Goal: Task Accomplishment & Management: Manage account settings

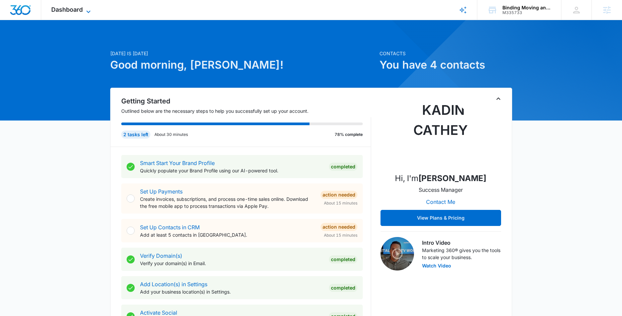
click at [77, 8] on span "Dashboard" at bounding box center [66, 9] width 31 height 7
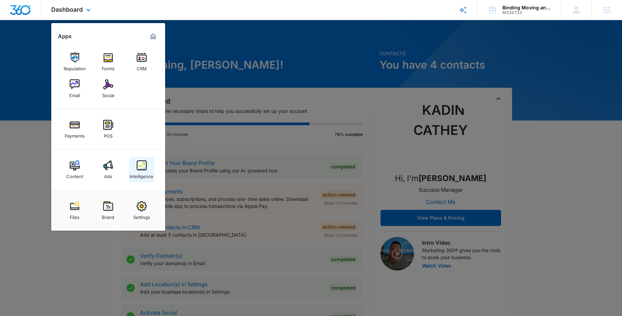
click at [143, 171] on div "Intelligence" at bounding box center [142, 174] width 24 height 9
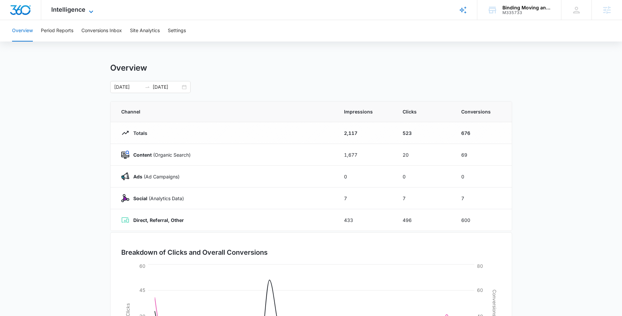
click at [90, 6] on div "Intelligence Apps Reputation Forms CRM Email Social Payments POS Content Ads In…" at bounding box center [73, 10] width 64 height 20
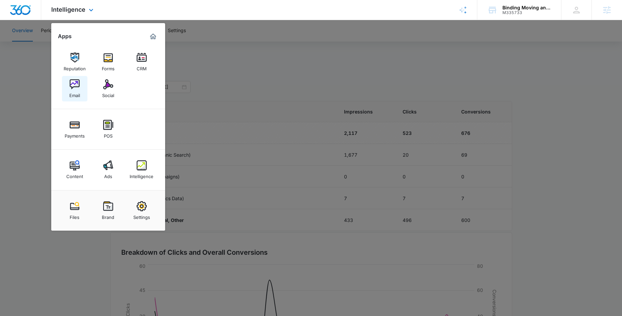
click at [68, 88] on link "Email" at bounding box center [74, 88] width 25 height 25
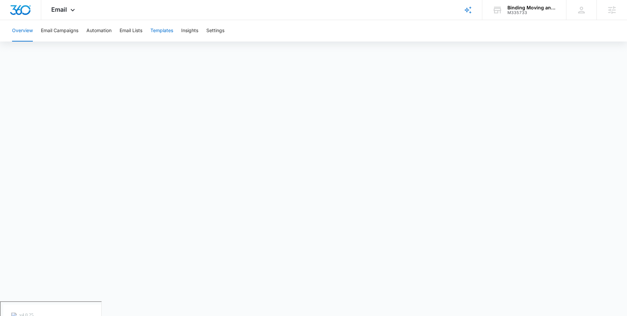
click at [161, 33] on button "Templates" at bounding box center [161, 30] width 23 height 21
click at [531, 10] on div "M335733" at bounding box center [531, 12] width 49 height 5
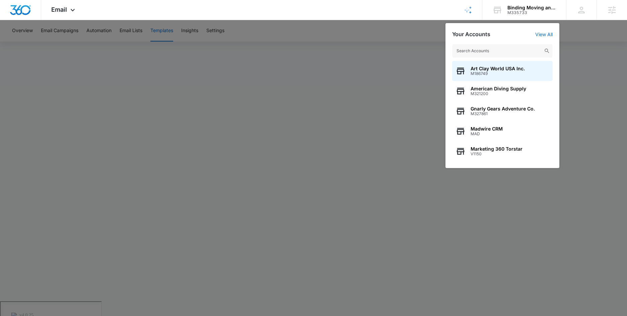
click at [595, 35] on div at bounding box center [313, 158] width 627 height 316
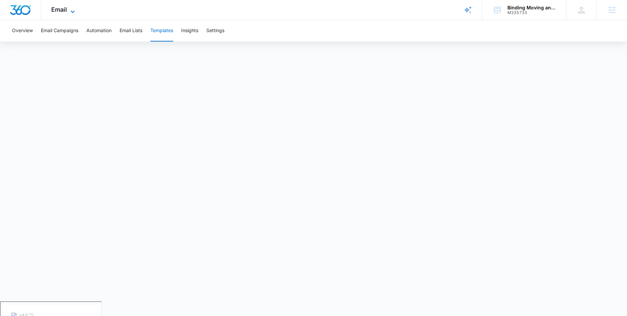
click at [66, 8] on span "Email" at bounding box center [59, 9] width 16 height 7
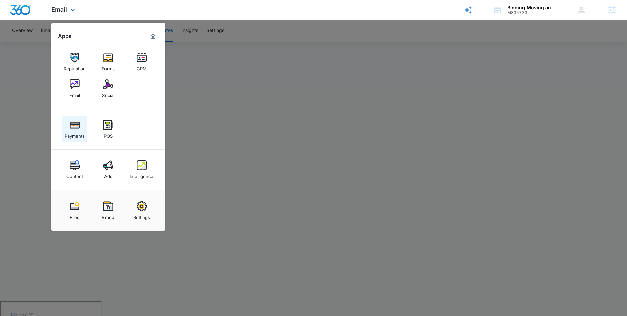
click at [81, 137] on div "Payments" at bounding box center [75, 134] width 20 height 9
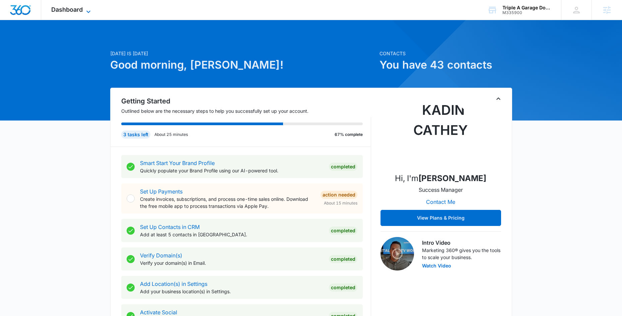
click at [80, 8] on span "Dashboard" at bounding box center [66, 9] width 31 height 7
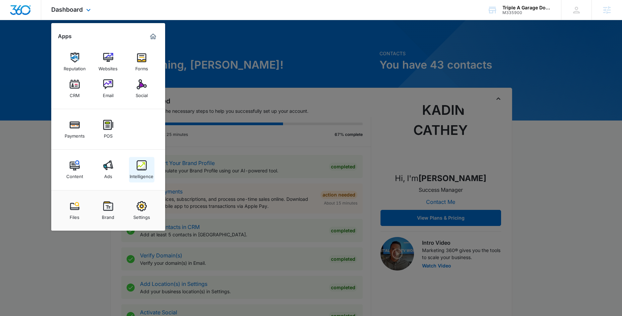
click at [141, 171] on div "Intelligence" at bounding box center [142, 174] width 24 height 9
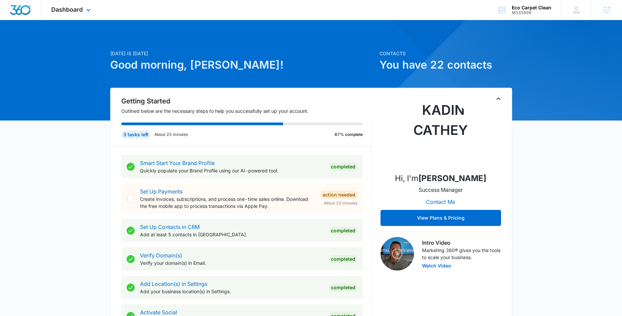
click at [83, 10] on div "Dashboard Apps Reputation Websites Forms CRM Email Social Payments POS Content …" at bounding box center [71, 10] width 61 height 20
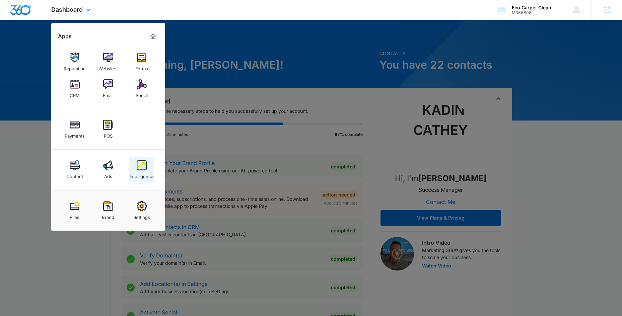
click at [144, 173] on div "Intelligence" at bounding box center [142, 174] width 24 height 9
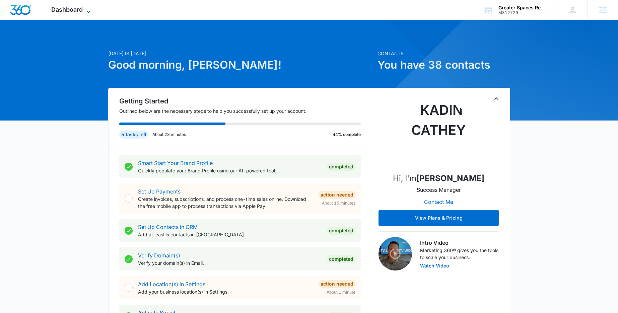
click at [72, 5] on div "Dashboard Apps Reputation Websites Forms CRM Email Social Shop Payments POS Con…" at bounding box center [71, 10] width 61 height 20
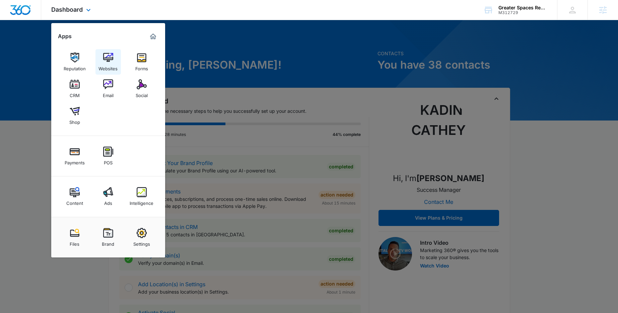
click at [105, 56] on img at bounding box center [108, 58] width 10 height 10
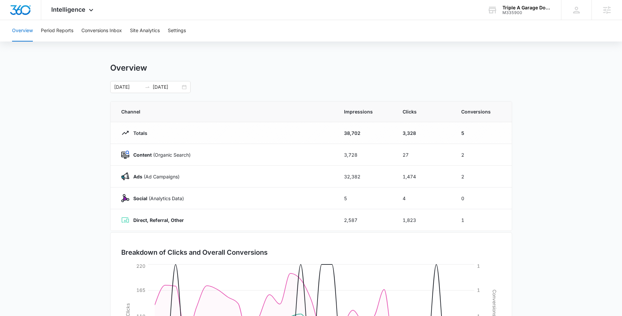
click at [84, 96] on main "Overview 09/06/2025 10/06/2025 Channel Impressions Clicks Conversions Totals 38…" at bounding box center [311, 239] width 622 height 352
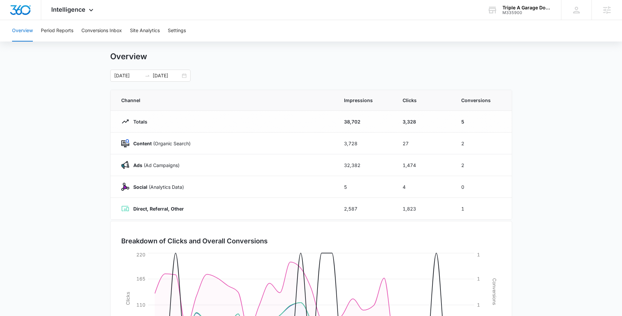
scroll to position [13, 0]
click at [83, 7] on span "Intelligence" at bounding box center [68, 9] width 34 height 7
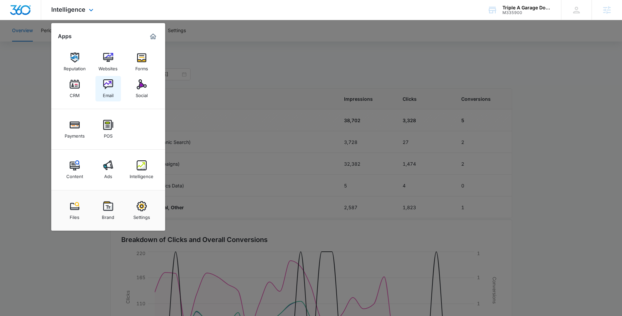
click at [106, 88] on img at bounding box center [108, 84] width 10 height 10
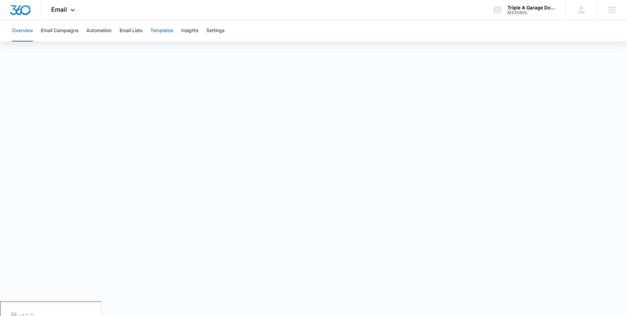
click at [160, 31] on button "Templates" at bounding box center [161, 30] width 23 height 21
click at [73, 12] on icon at bounding box center [73, 11] width 4 height 2
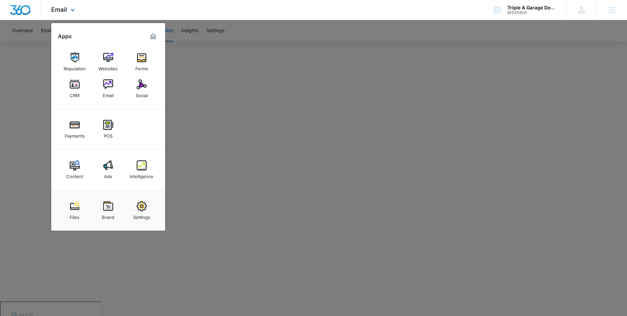
click at [116, 113] on div "Payments POS" at bounding box center [108, 129] width 114 height 41
click at [142, 177] on div "Intelligence" at bounding box center [142, 174] width 24 height 9
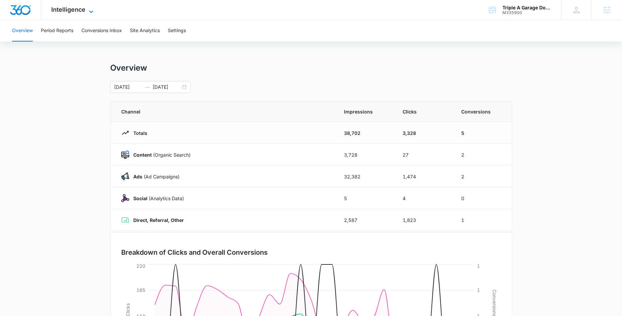
click at [87, 9] on icon at bounding box center [91, 12] width 8 height 8
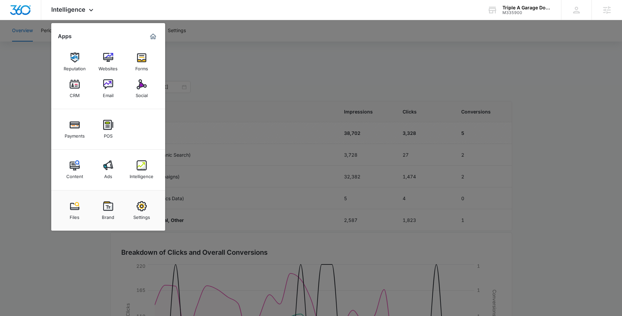
click at [38, 116] on div at bounding box center [311, 158] width 622 height 316
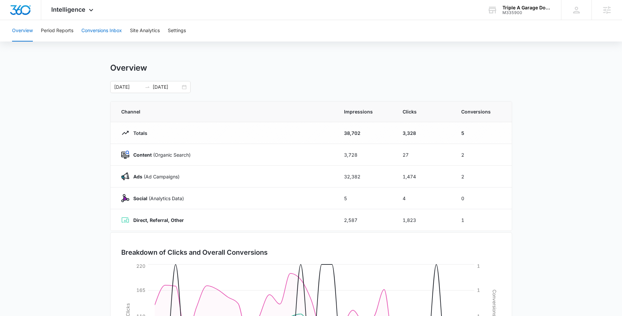
click at [97, 32] on button "Conversions Inbox" at bounding box center [101, 30] width 41 height 21
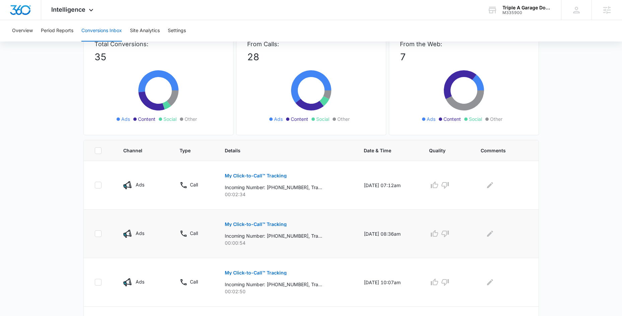
scroll to position [72, 0]
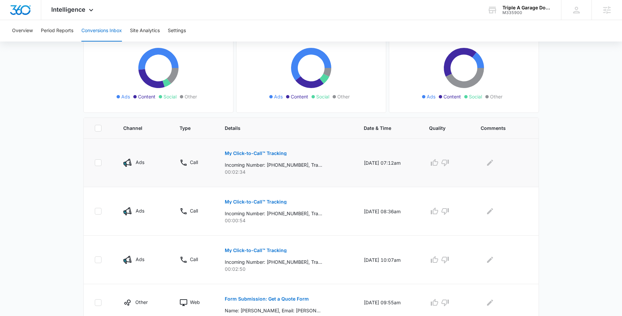
click at [142, 162] on p "Ads" at bounding box center [140, 162] width 9 height 7
drag, startPoint x: 153, startPoint y: 163, endPoint x: 131, endPoint y: 163, distance: 22.1
click at [131, 163] on div "Ads" at bounding box center [143, 163] width 40 height 8
click at [134, 168] on td "Ads" at bounding box center [143, 163] width 56 height 49
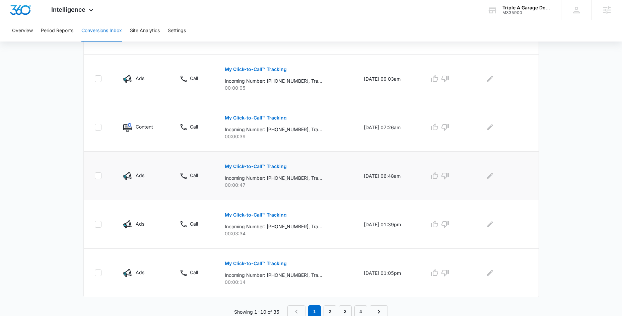
scroll to position [389, 0]
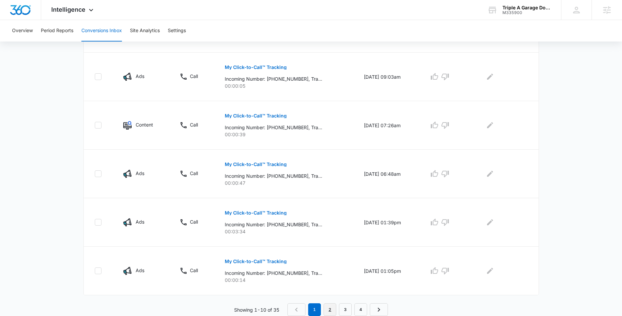
click at [332, 307] on link "2" at bounding box center [329, 309] width 13 height 13
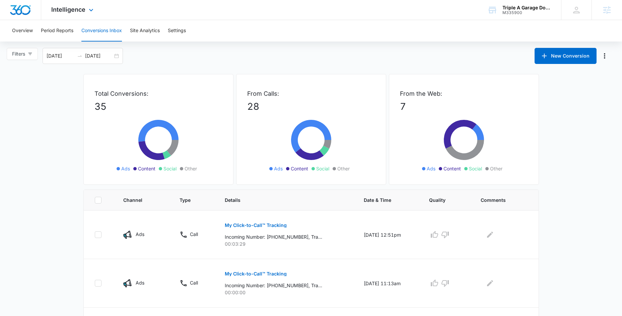
scroll to position [0, 0]
click at [89, 13] on icon at bounding box center [91, 12] width 8 height 8
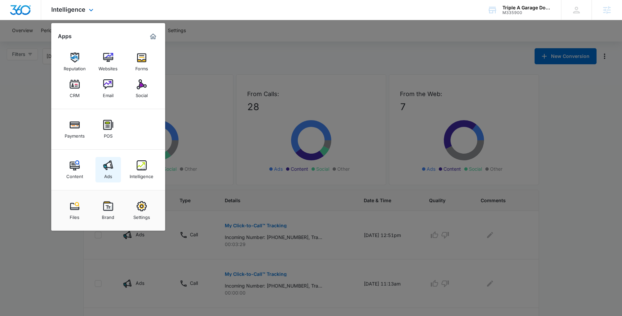
click at [108, 170] on img at bounding box center [108, 165] width 10 height 10
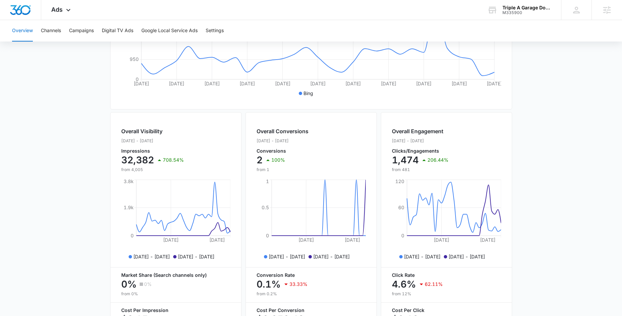
scroll to position [176, 0]
click at [55, 29] on button "Channels" at bounding box center [51, 30] width 20 height 21
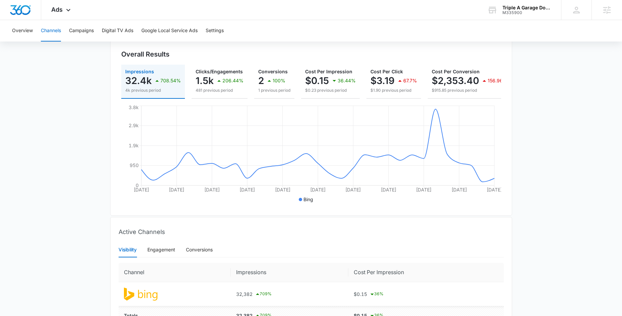
scroll to position [116, 0]
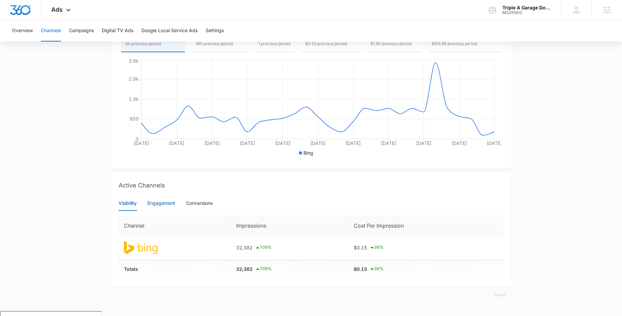
click at [160, 207] on div "Engagement" at bounding box center [161, 203] width 28 height 7
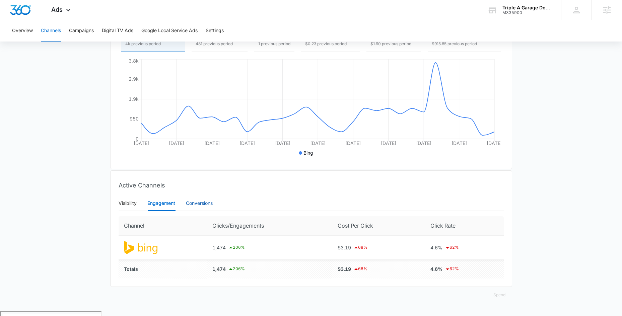
click at [193, 207] on div "Conversions" at bounding box center [199, 203] width 27 height 7
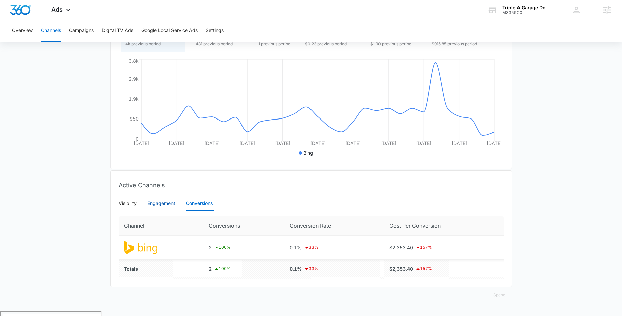
click at [162, 207] on div "Engagement" at bounding box center [161, 203] width 28 height 7
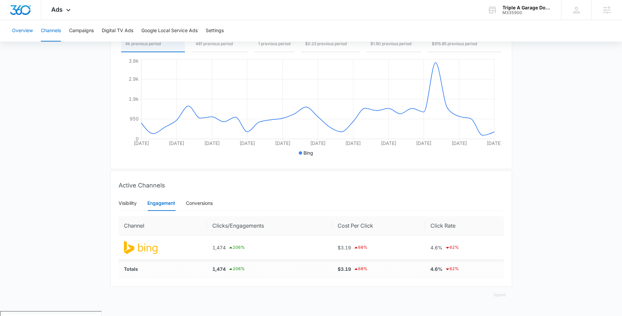
click at [26, 28] on button "Overview" at bounding box center [22, 30] width 21 height 21
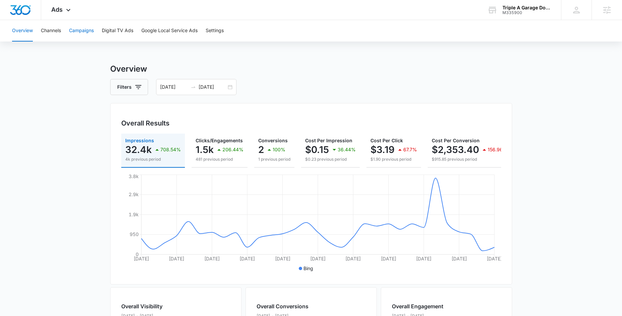
click at [85, 31] on button "Campaigns" at bounding box center [81, 30] width 25 height 21
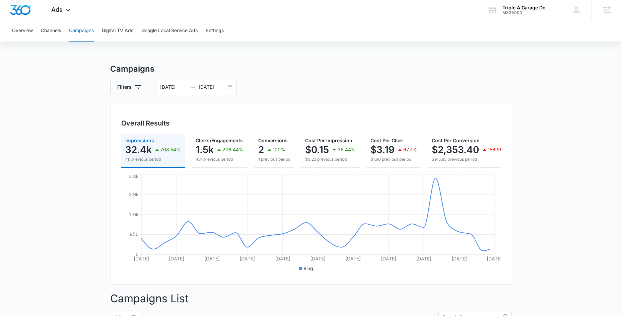
click at [33, 28] on div "Overview Channels Campaigns Digital TV Ads Google Local Service Ads Settings" at bounding box center [311, 30] width 606 height 21
click at [54, 30] on button "Channels" at bounding box center [51, 30] width 20 height 21
click at [69, 9] on icon at bounding box center [68, 12] width 8 height 8
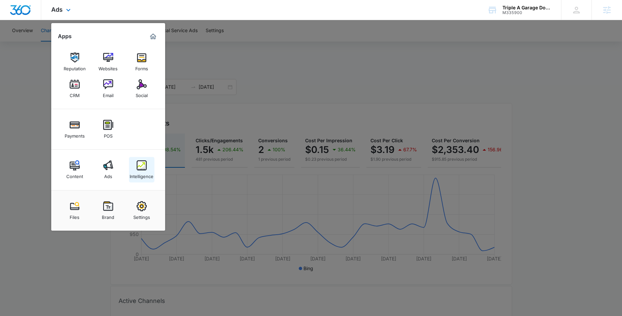
click at [140, 162] on img at bounding box center [142, 165] width 10 height 10
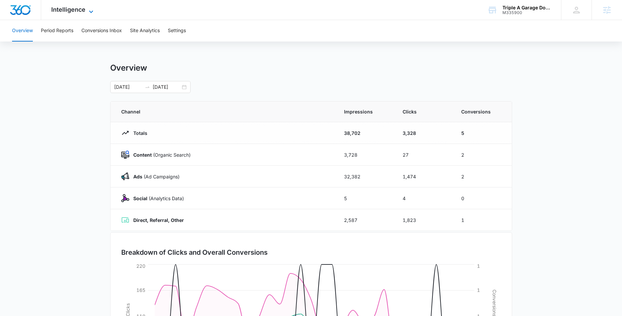
click at [91, 10] on icon at bounding box center [91, 12] width 8 height 8
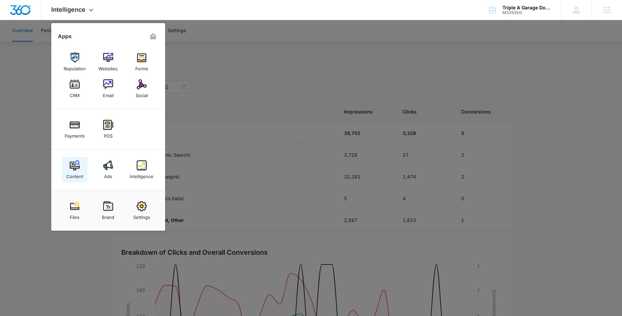
click at [76, 163] on img at bounding box center [75, 165] width 10 height 10
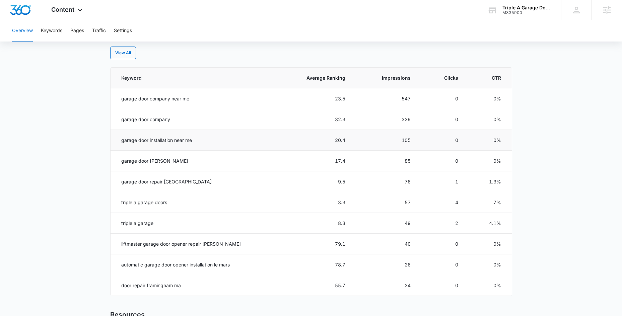
scroll to position [286, 0]
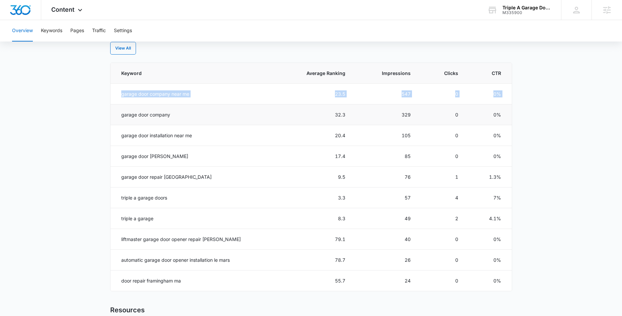
drag, startPoint x: 120, startPoint y: 92, endPoint x: 159, endPoint y: 108, distance: 41.5
click at [159, 108] on tbody "garage door company near me 23.5 547 0 0% garage door company 32.3 329 0 0% gar…" at bounding box center [311, 188] width 401 height 208
click at [110, 112] on div "Keyword Average Ranking Impressions Clicks CTR garage door company near me 23.5…" at bounding box center [311, 177] width 402 height 229
drag, startPoint x: 126, startPoint y: 195, endPoint x: 152, endPoint y: 195, distance: 26.1
click at [152, 195] on td "triple a garage doors" at bounding box center [193, 198] width 165 height 21
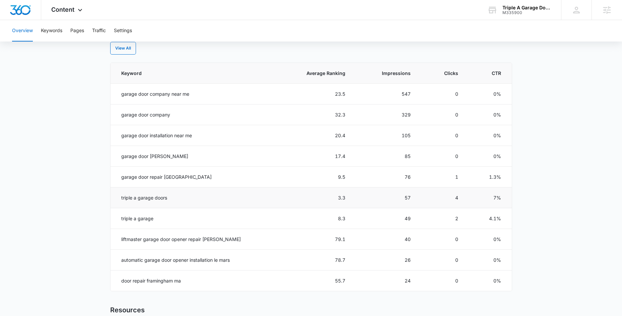
click at [175, 189] on td "triple a garage doors" at bounding box center [193, 198] width 165 height 21
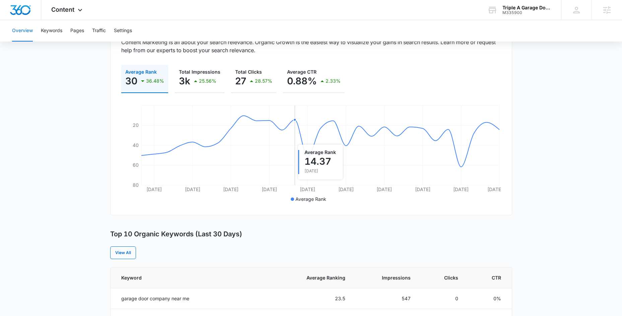
scroll to position [80, 0]
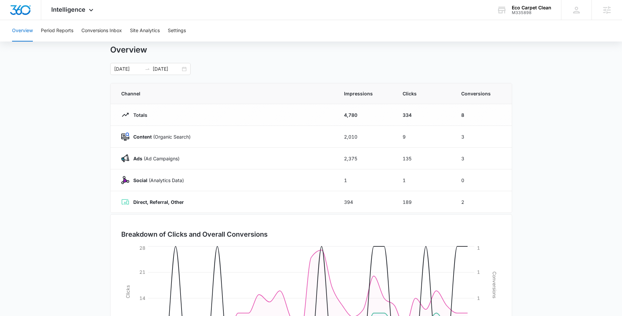
scroll to position [29, 0]
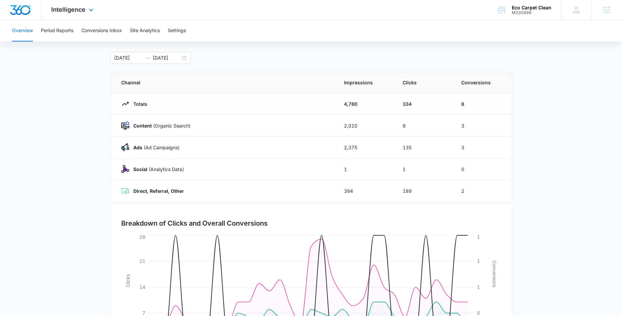
click at [86, 9] on div "Intelligence Apps Reputation Websites Forms CRM Email Social Payments POS Conte…" at bounding box center [73, 10] width 64 height 20
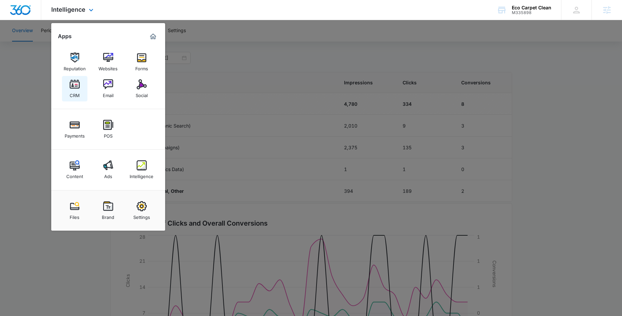
click at [78, 85] on img at bounding box center [75, 84] width 10 height 10
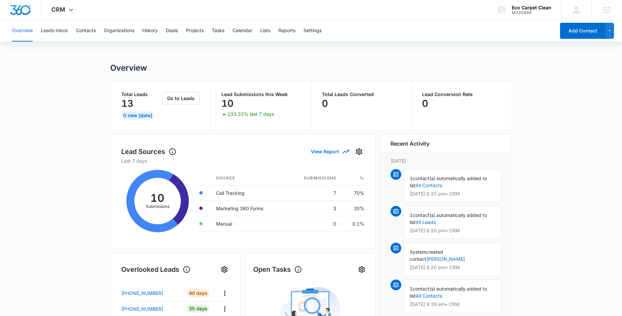
click at [204, 13] on div "CRM Apps Reputation Websites Forms CRM Email Social Payments POS Content Ads In…" at bounding box center [311, 10] width 622 height 20
click at [70, 12] on icon at bounding box center [71, 12] width 8 height 8
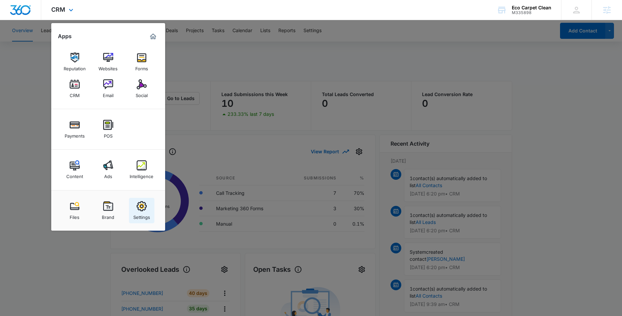
click at [143, 208] on img at bounding box center [142, 206] width 10 height 10
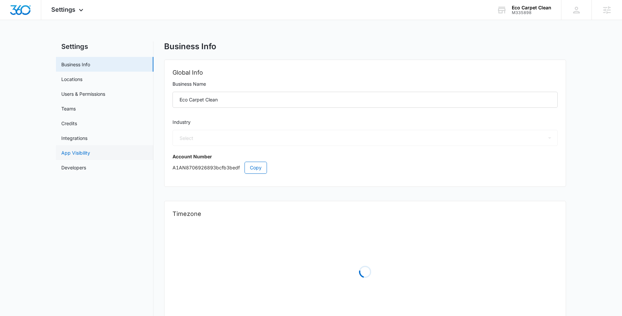
select select "46"
select select "US"
select select "America/Denver"
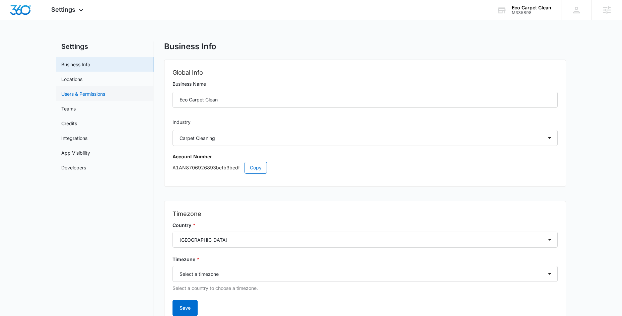
click at [87, 97] on link "Users & Permissions" at bounding box center [83, 93] width 44 height 7
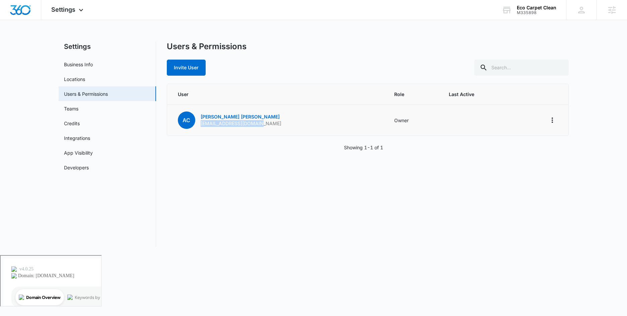
drag, startPoint x: 201, startPoint y: 124, endPoint x: 268, endPoint y: 124, distance: 67.3
click at [268, 124] on td "AC Avraham Cohen avic@bindingmovers.com" at bounding box center [276, 120] width 219 height 31
click at [268, 125] on td "AC Avraham Cohen avic@bindingmovers.com" at bounding box center [276, 120] width 219 height 31
click at [552, 120] on icon "Actions" at bounding box center [551, 120] width 1 height 5
click at [387, 129] on td "Owner" at bounding box center [413, 120] width 55 height 31
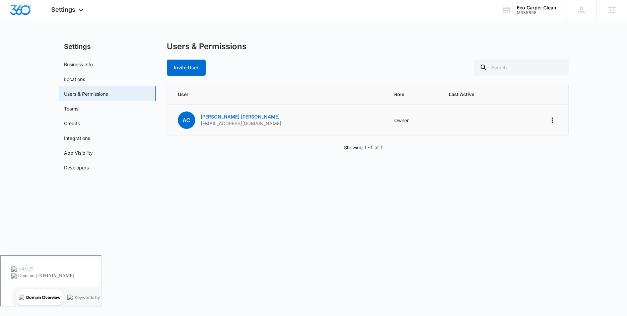
click at [215, 117] on link "Avraham Cohen" at bounding box center [240, 117] width 79 height 6
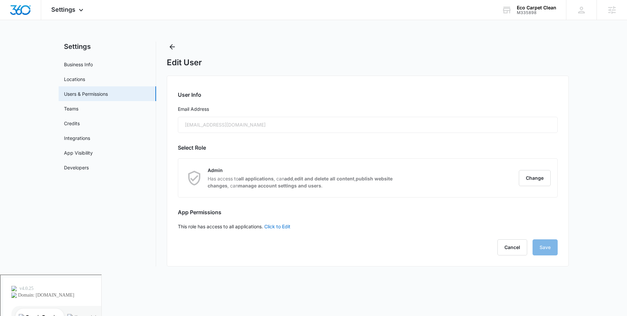
click at [277, 129] on div "avic@bindingmovers.com" at bounding box center [368, 125] width 380 height 16
click at [234, 119] on div "avic@bindingmovers.com" at bounding box center [368, 125] width 380 height 16
click at [198, 127] on div "avic@bindingmovers.com" at bounding box center [368, 125] width 380 height 16
click at [254, 123] on div "avic@bindingmovers.com" at bounding box center [368, 125] width 380 height 16
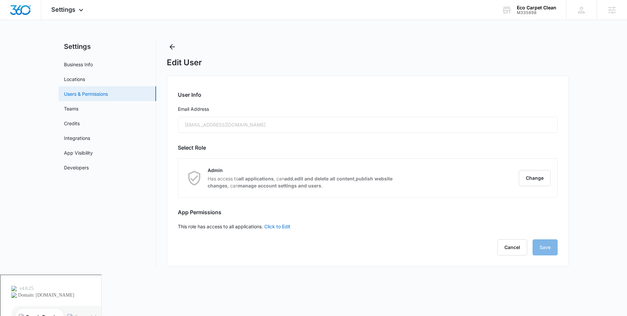
click at [89, 94] on link "Users & Permissions" at bounding box center [86, 93] width 44 height 7
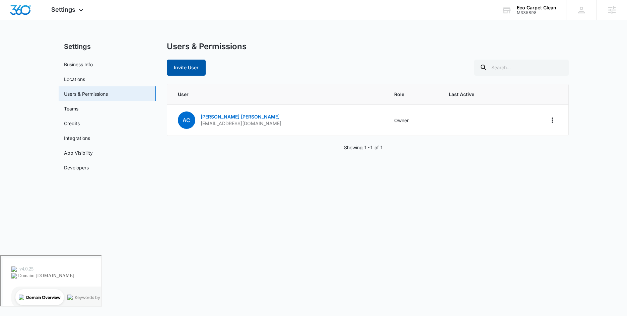
click at [188, 67] on button "Invite User" at bounding box center [186, 68] width 39 height 16
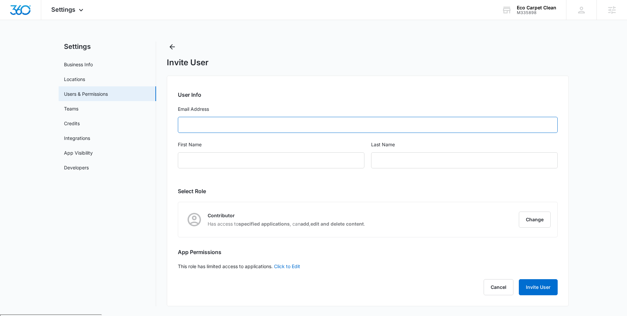
click at [226, 126] on input "Email Address" at bounding box center [368, 125] width 380 height 16
type input "a"
type input "ecocarpetclean@gmail.com"
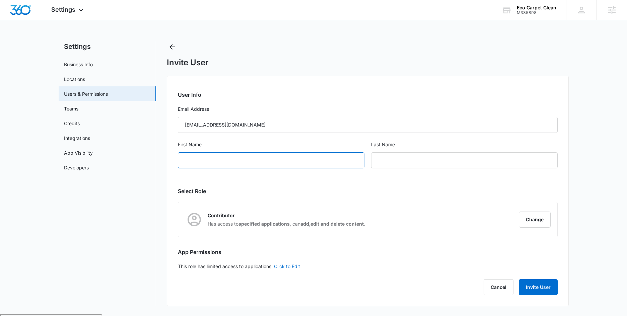
click at [257, 158] on input "First Name" at bounding box center [271, 160] width 187 height 16
type input "Avi"
click at [437, 169] on div "Last Name" at bounding box center [464, 158] width 187 height 35
click at [437, 162] on input "text" at bounding box center [464, 160] width 187 height 16
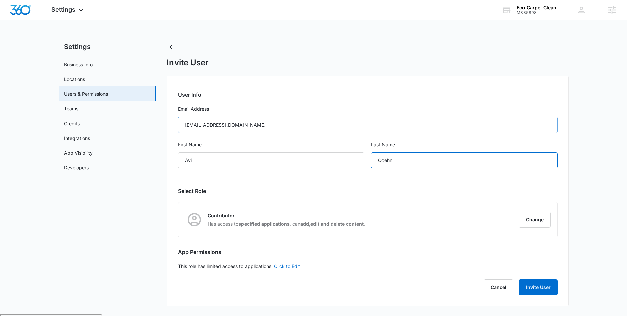
type input "Coehn"
click at [219, 126] on input "ecocarpetclean@gmail.com" at bounding box center [368, 125] width 380 height 16
click at [270, 126] on input "ecocarpetclean@gmail.com" at bounding box center [368, 125] width 380 height 16
click at [217, 126] on input "ecocarpetclean@gmail.com" at bounding box center [368, 125] width 380 height 16
click at [219, 125] on input "ecocarpetclean@gmail.com" at bounding box center [368, 125] width 380 height 16
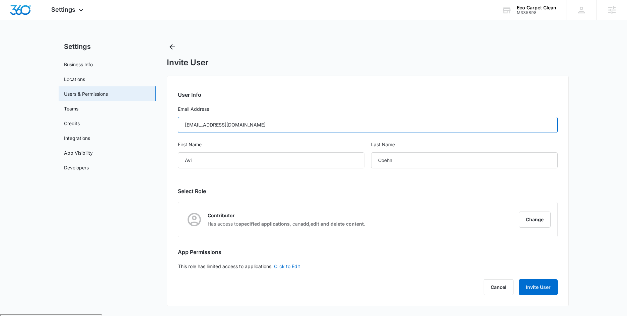
click at [305, 119] on input "ecocarpetcleanpro@gmail.com" at bounding box center [368, 125] width 380 height 16
type input "ecocarpetcleanpro@gmail.com"
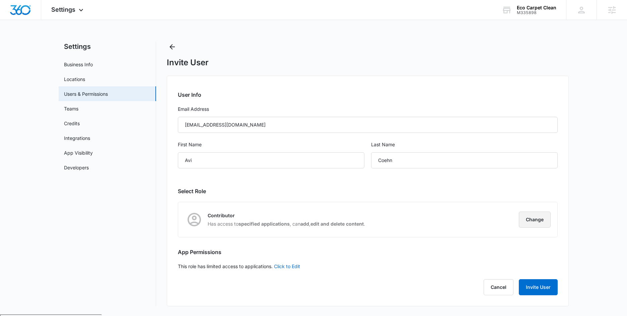
click at [535, 218] on button "Change" at bounding box center [535, 220] width 32 height 16
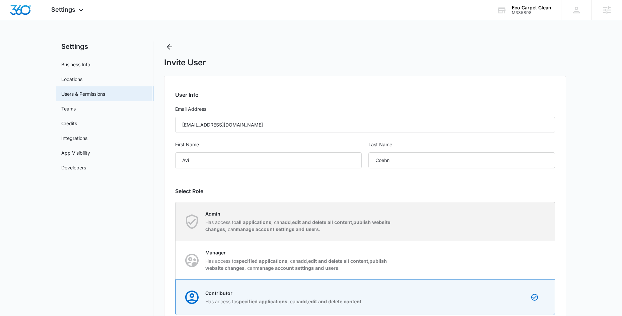
click at [269, 222] on strong "all applications" at bounding box center [253, 222] width 35 height 6
click at [176, 222] on input "Admin Has access to all applications , can add , edit and delete all content , …" at bounding box center [175, 221] width 0 height 0
radio input "true"
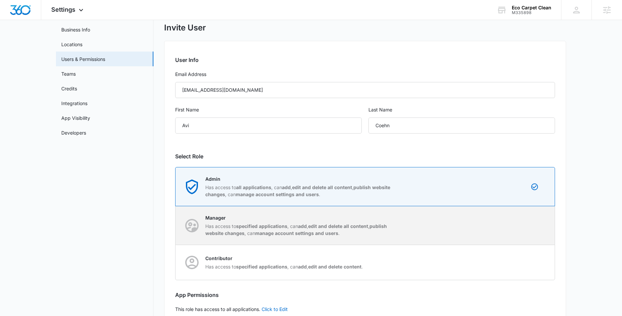
scroll to position [76, 0]
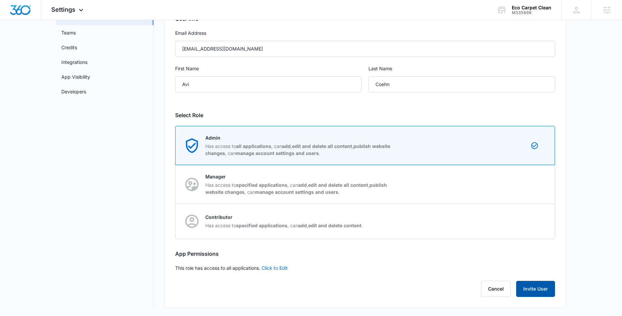
click at [535, 289] on button "Invite User" at bounding box center [535, 289] width 39 height 16
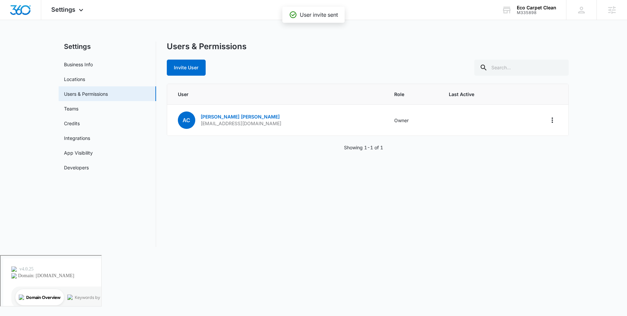
click at [406, 86] on th "Role" at bounding box center [413, 94] width 55 height 21
click at [554, 151] on icon "Actions" at bounding box center [552, 151] width 8 height 8
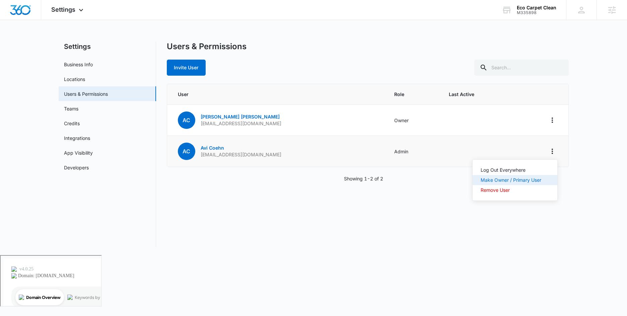
click at [498, 180] on div "Make Owner / Primary User" at bounding box center [511, 180] width 61 height 5
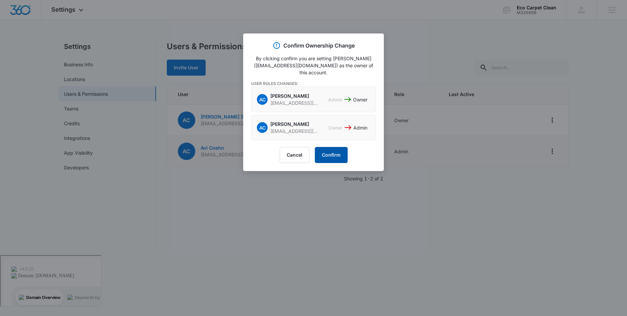
click at [329, 154] on button "Confirm" at bounding box center [331, 155] width 33 height 16
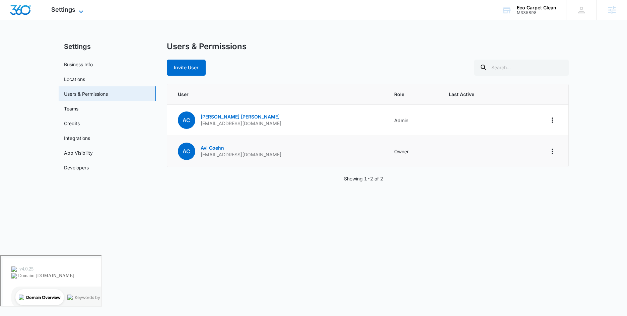
click at [78, 9] on icon at bounding box center [81, 12] width 8 height 8
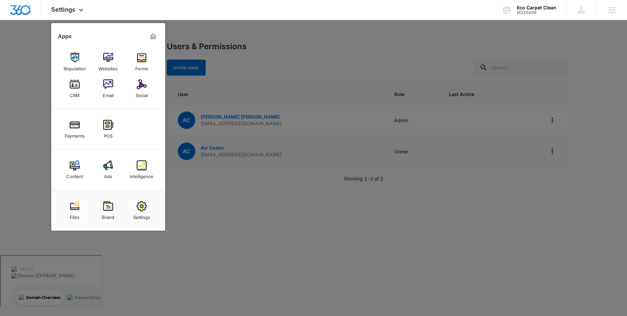
click at [333, 39] on div at bounding box center [313, 158] width 627 height 316
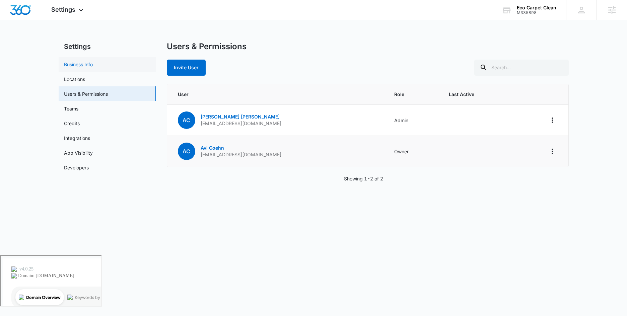
click at [93, 67] on link "Business Info" at bounding box center [78, 64] width 29 height 7
select select "46"
select select "US"
select select "America/Denver"
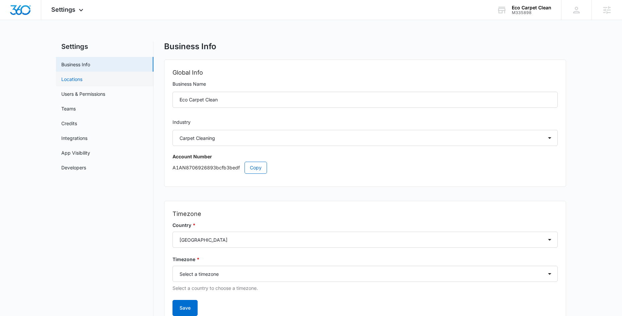
click at [82, 76] on link "Locations" at bounding box center [71, 79] width 21 height 7
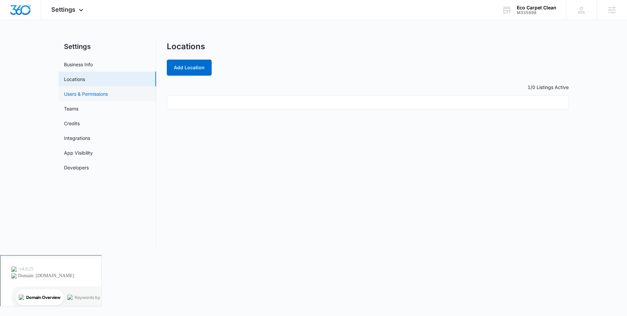
click at [81, 94] on link "Users & Permissions" at bounding box center [86, 93] width 44 height 7
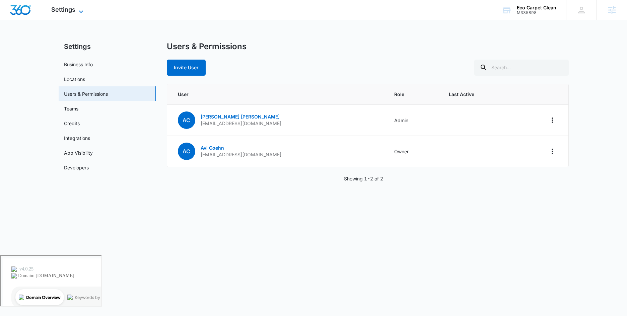
click at [72, 9] on span "Settings" at bounding box center [63, 9] width 24 height 7
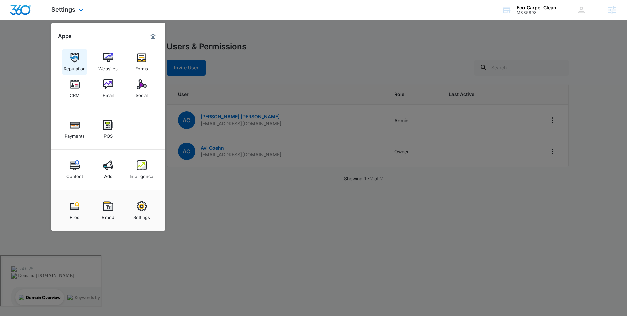
click at [73, 55] on img at bounding box center [75, 58] width 10 height 10
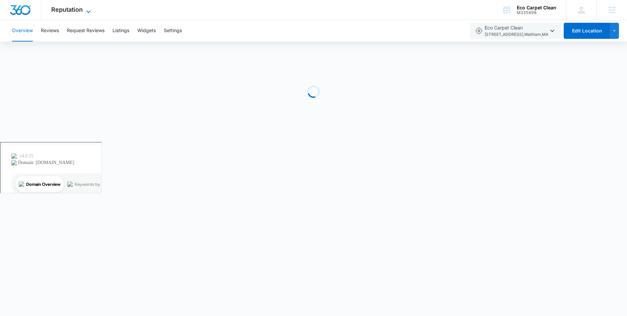
click at [88, 8] on icon at bounding box center [88, 12] width 8 height 8
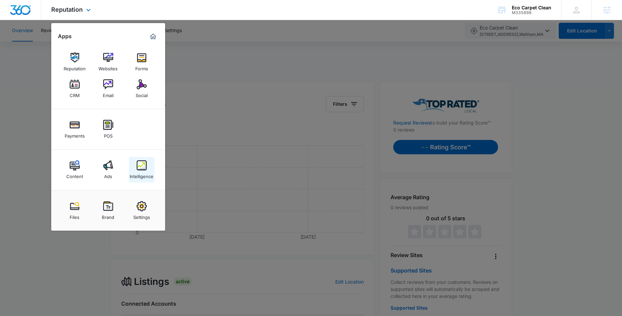
click at [138, 166] on img at bounding box center [142, 165] width 10 height 10
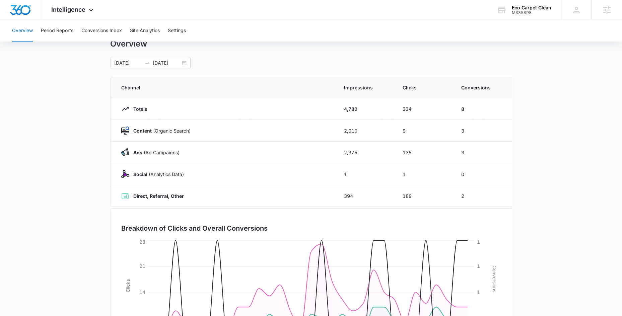
scroll to position [17, 0]
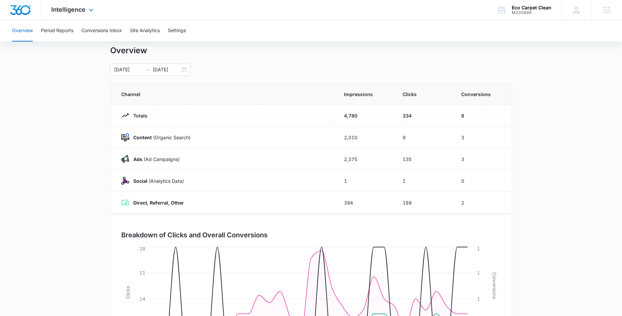
click at [85, 7] on div "Intelligence Apps Reputation Websites Forms CRM Email Social Payments POS Conte…" at bounding box center [73, 10] width 64 height 20
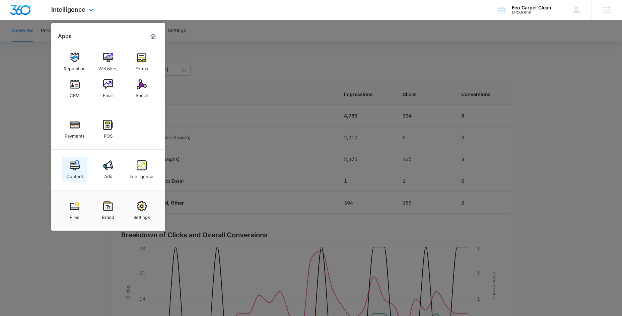
click at [74, 166] on img at bounding box center [75, 165] width 10 height 10
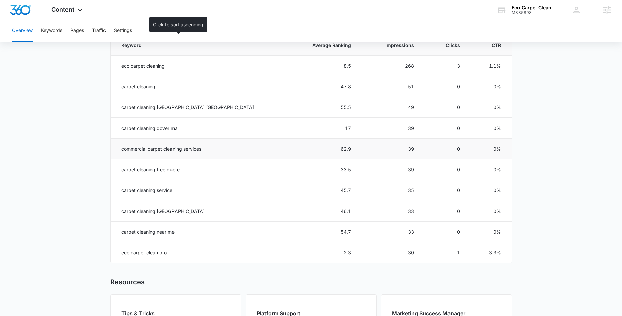
scroll to position [314, 0]
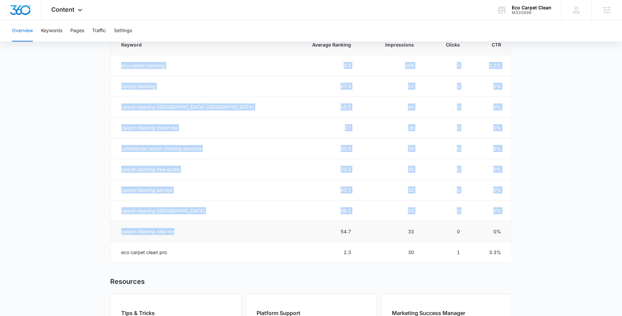
drag, startPoint x: 122, startPoint y: 65, endPoint x: 188, endPoint y: 239, distance: 186.0
click at [188, 239] on tbody "eco carpet cleaning 8.5 268 3 1.1% carpet cleaning 47.8 51 0 0% carpet cleaning…" at bounding box center [311, 159] width 401 height 208
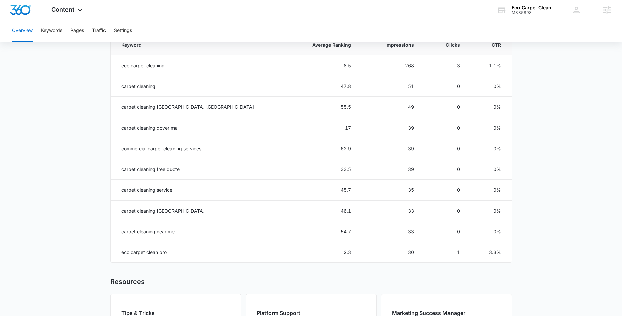
click at [75, 208] on main "Overview Overall Organic Performance (Last 30 Days) Compared to: Aug 8, 2025 - …" at bounding box center [311, 73] width 622 height 649
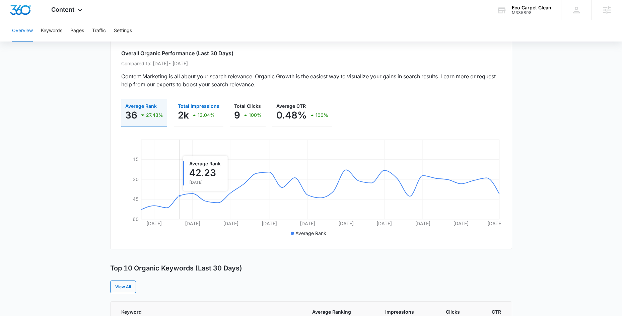
scroll to position [0, 0]
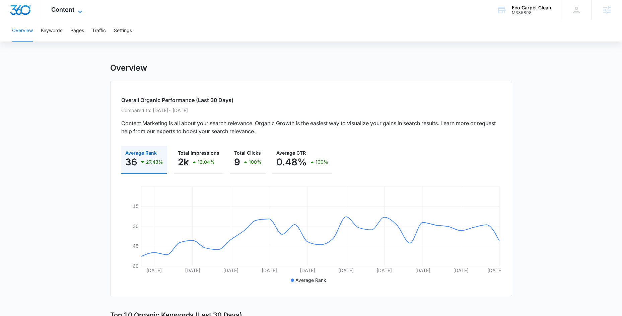
click at [79, 12] on icon at bounding box center [80, 12] width 8 height 8
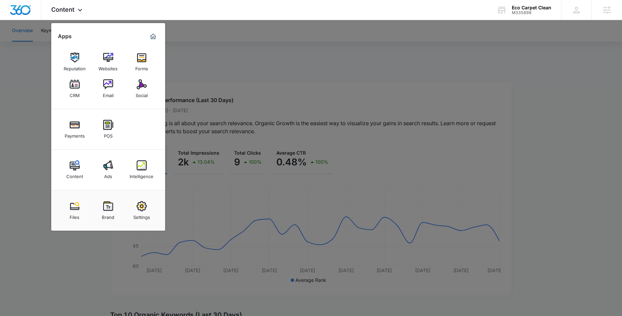
click at [187, 42] on div at bounding box center [311, 158] width 622 height 316
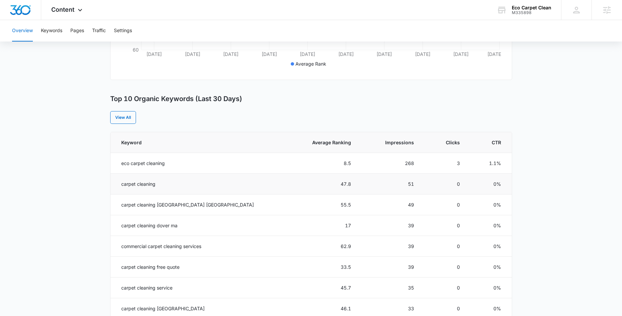
scroll to position [251, 0]
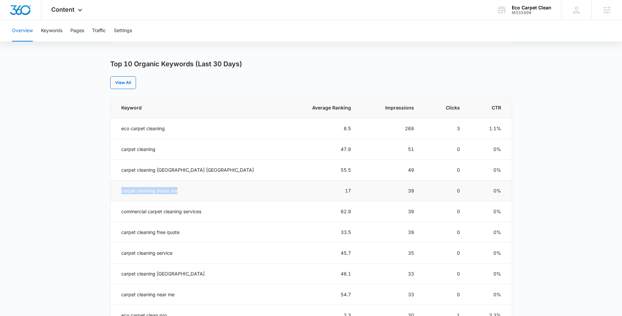
drag, startPoint x: 122, startPoint y: 190, endPoint x: 198, endPoint y: 190, distance: 76.3
click at [196, 190] on td "carpet cleaning dover ma" at bounding box center [198, 190] width 174 height 21
drag, startPoint x: 292, startPoint y: 194, endPoint x: 325, endPoint y: 188, distance: 33.7
click at [293, 194] on td "17" at bounding box center [322, 190] width 74 height 21
drag, startPoint x: 125, startPoint y: 129, endPoint x: 194, endPoint y: 132, distance: 69.1
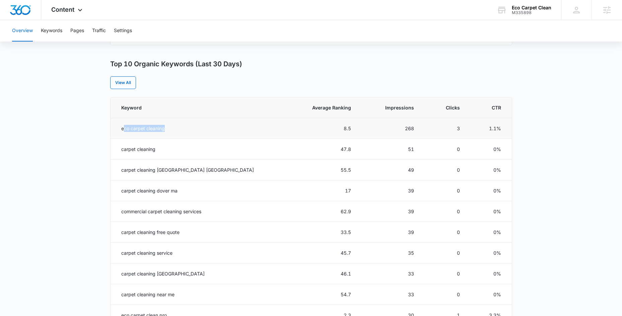
click at [168, 129] on td "eco carpet cleaning" at bounding box center [198, 128] width 174 height 21
drag, startPoint x: 197, startPoint y: 132, endPoint x: 200, endPoint y: 131, distance: 3.5
click at [198, 132] on td "eco carpet cleaning" at bounding box center [198, 128] width 174 height 21
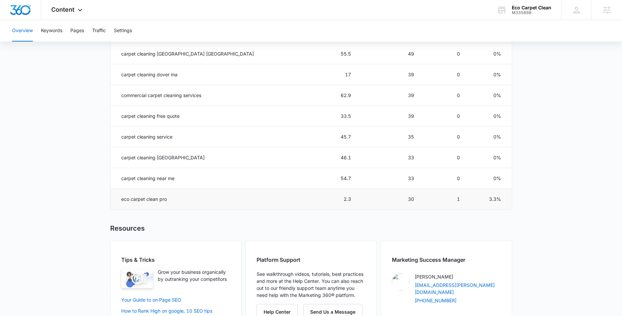
scroll to position [371, 0]
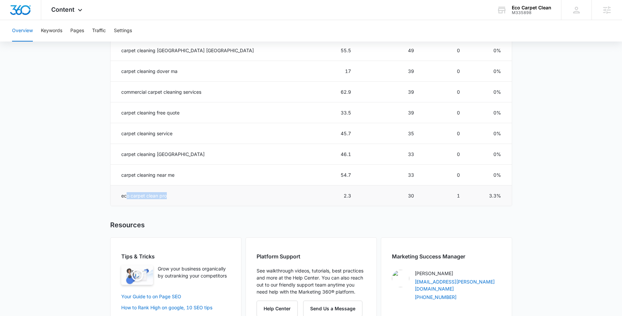
drag, startPoint x: 127, startPoint y: 196, endPoint x: 197, endPoint y: 196, distance: 70.0
click at [195, 195] on td "eco carpet clean pro" at bounding box center [198, 196] width 174 height 21
click at [244, 199] on td "eco carpet clean pro" at bounding box center [198, 196] width 174 height 21
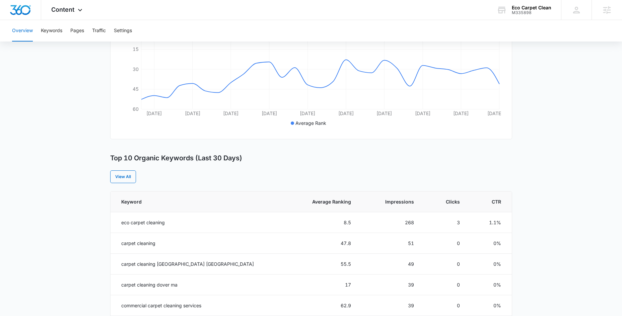
scroll to position [89, 0]
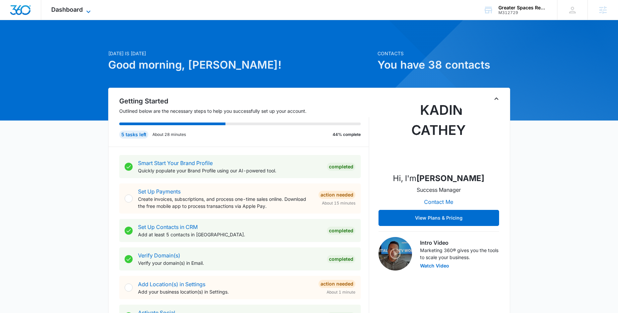
click at [82, 8] on span "Dashboard" at bounding box center [66, 9] width 31 height 7
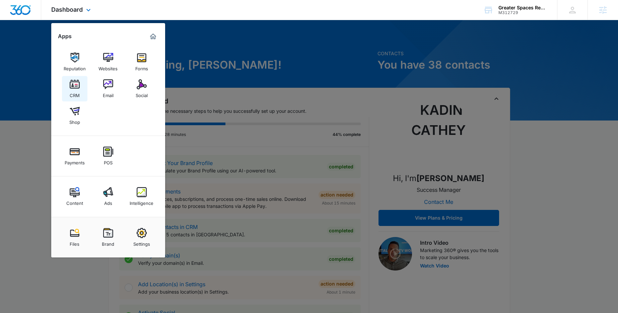
click at [76, 86] on img at bounding box center [75, 84] width 10 height 10
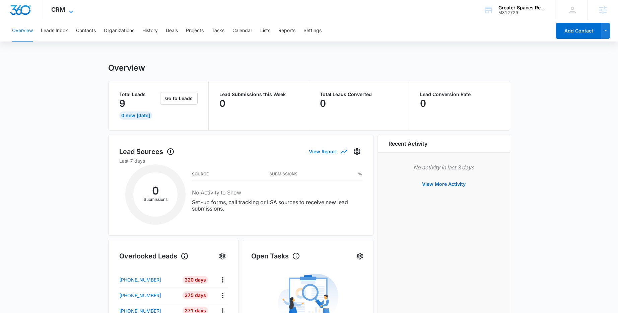
click at [72, 11] on icon at bounding box center [71, 12] width 8 height 8
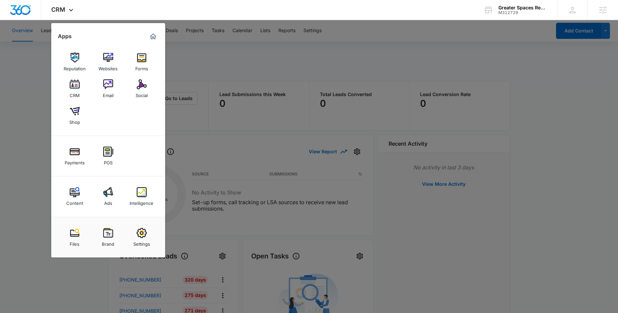
click at [28, 103] on div at bounding box center [309, 156] width 618 height 313
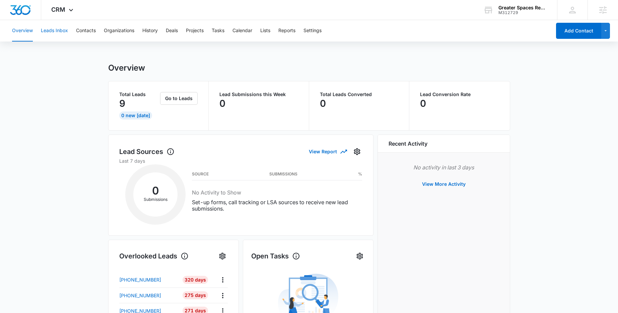
click at [49, 30] on button "Leads Inbox" at bounding box center [54, 30] width 27 height 21
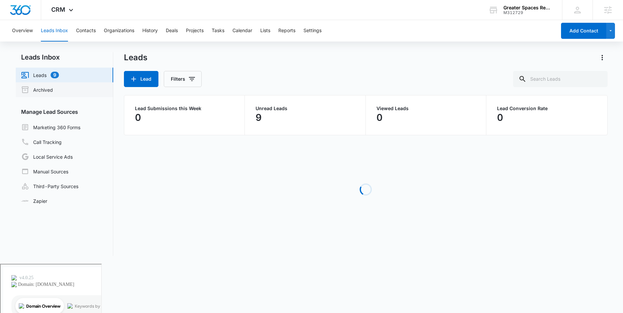
click at [53, 93] on link "Archived" at bounding box center [37, 90] width 32 height 8
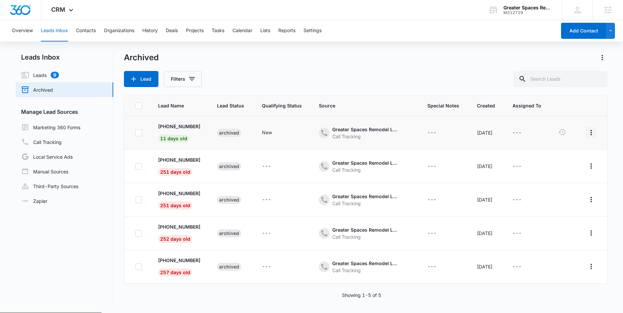
click at [595, 132] on icon "actions.actions" at bounding box center [591, 133] width 8 height 8
click at [584, 152] on div "Restore" at bounding box center [578, 151] width 17 height 5
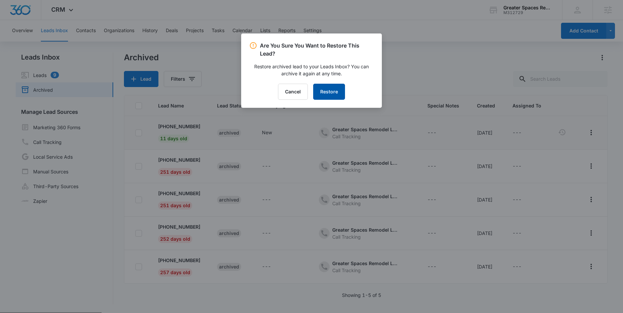
click at [330, 96] on button "Restore" at bounding box center [329, 92] width 32 height 16
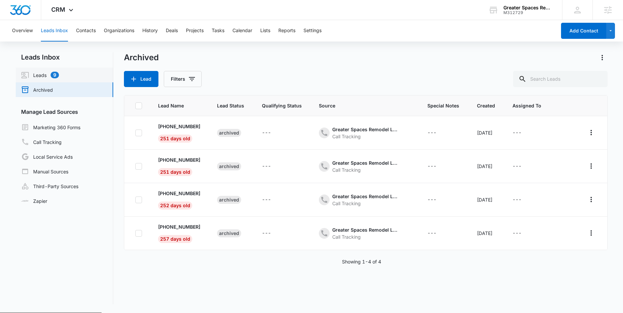
click at [59, 74] on link "Leads 9" at bounding box center [40, 75] width 38 height 8
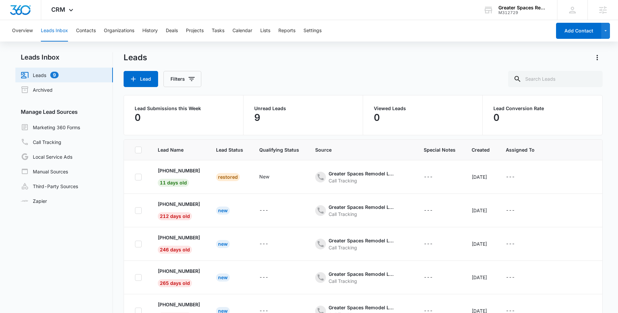
drag, startPoint x: 292, startPoint y: 183, endPoint x: 324, endPoint y: 83, distance: 105.5
click at [324, 83] on div "Leads Lead Filters Lead Submissions this Week 0 Unread Leads 9 Viewed Leads 0 L…" at bounding box center [363, 200] width 479 height 296
